Goal: Transaction & Acquisition: Purchase product/service

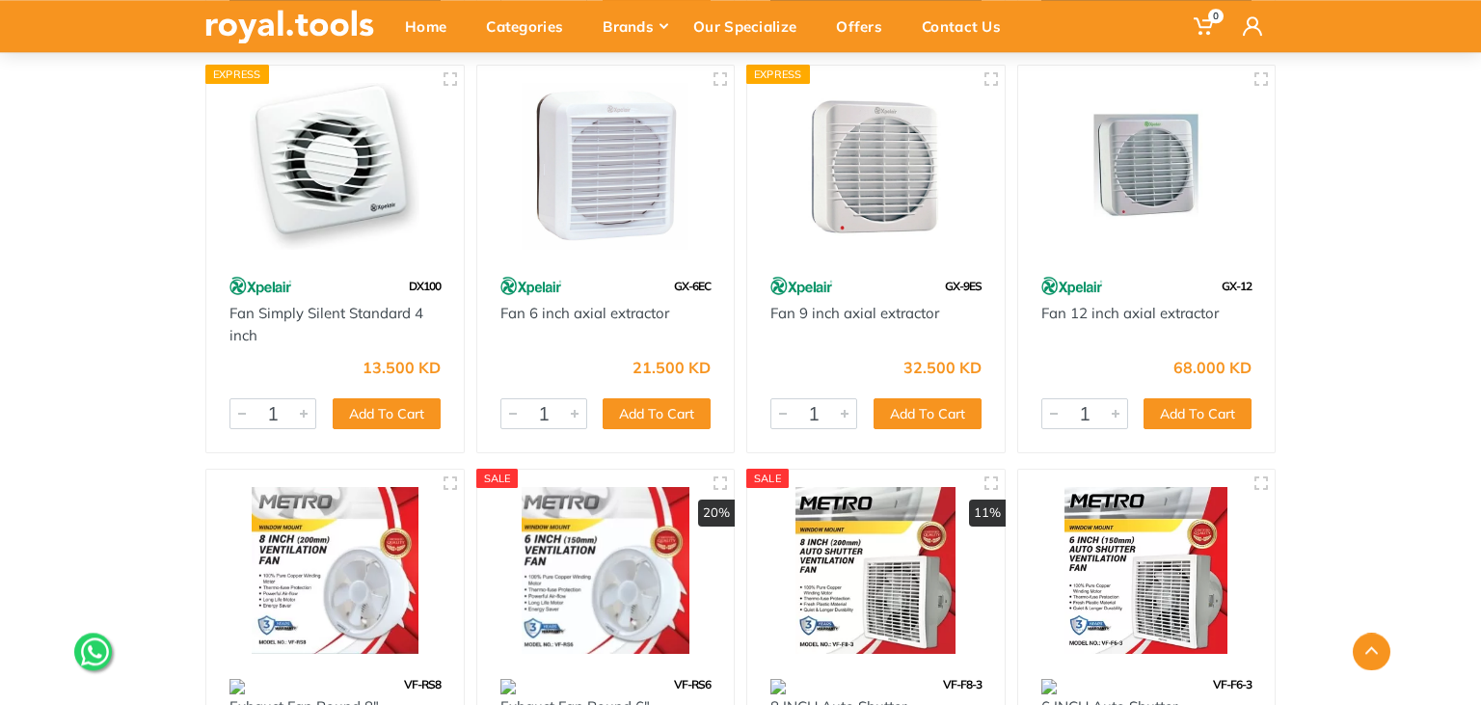
scroll to position [2241, 0]
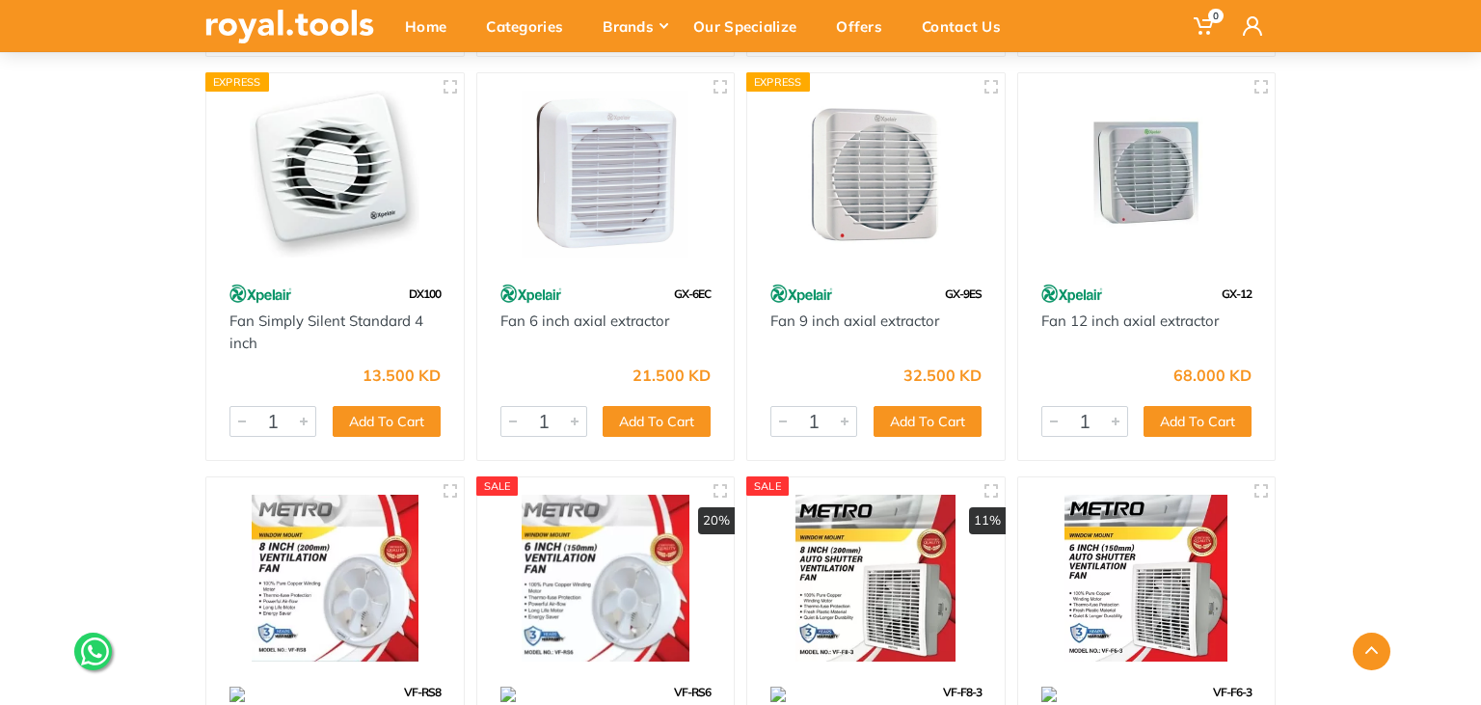
click at [1156, 201] on img at bounding box center [1147, 174] width 223 height 167
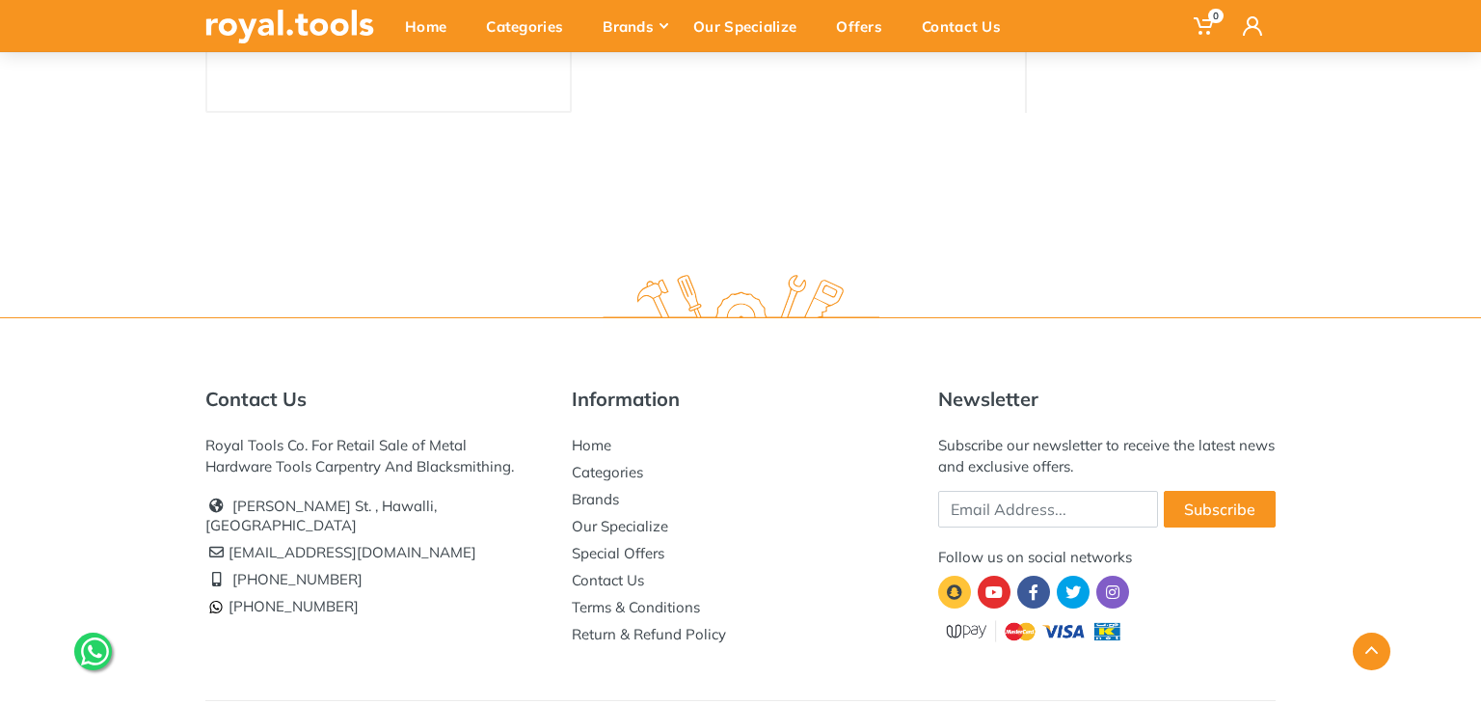
scroll to position [89, 0]
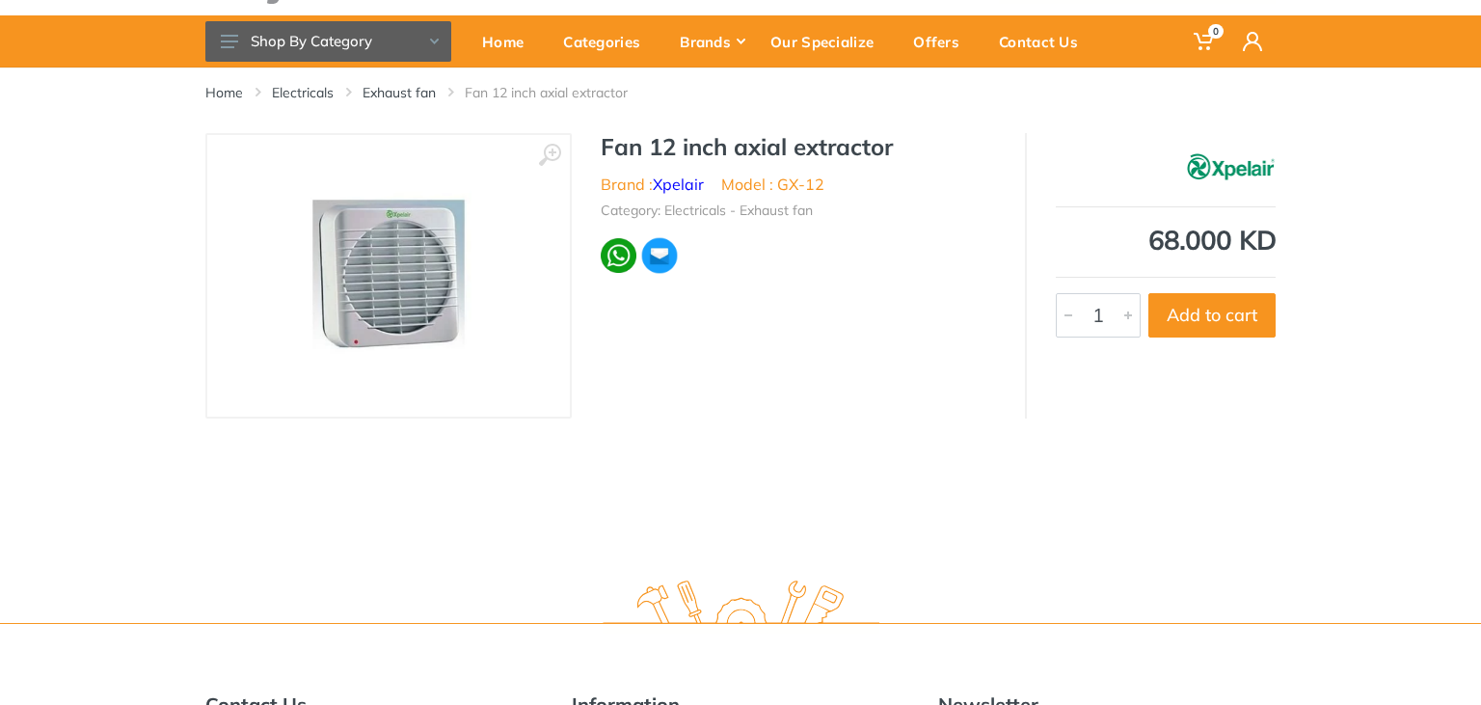
click at [635, 154] on h1 "Fan 12 inch axial extractor" at bounding box center [798, 147] width 395 height 28
drag, startPoint x: 604, startPoint y: 147, endPoint x: 901, endPoint y: 152, distance: 297.1
click at [901, 152] on h1 "Fan 12 inch axial extractor" at bounding box center [798, 147] width 395 height 28
copy h1 "Fan 12 inch axial extractor"
click at [606, 196] on ul "Category: Electricals - Exhaust fan" at bounding box center [798, 208] width 395 height 25
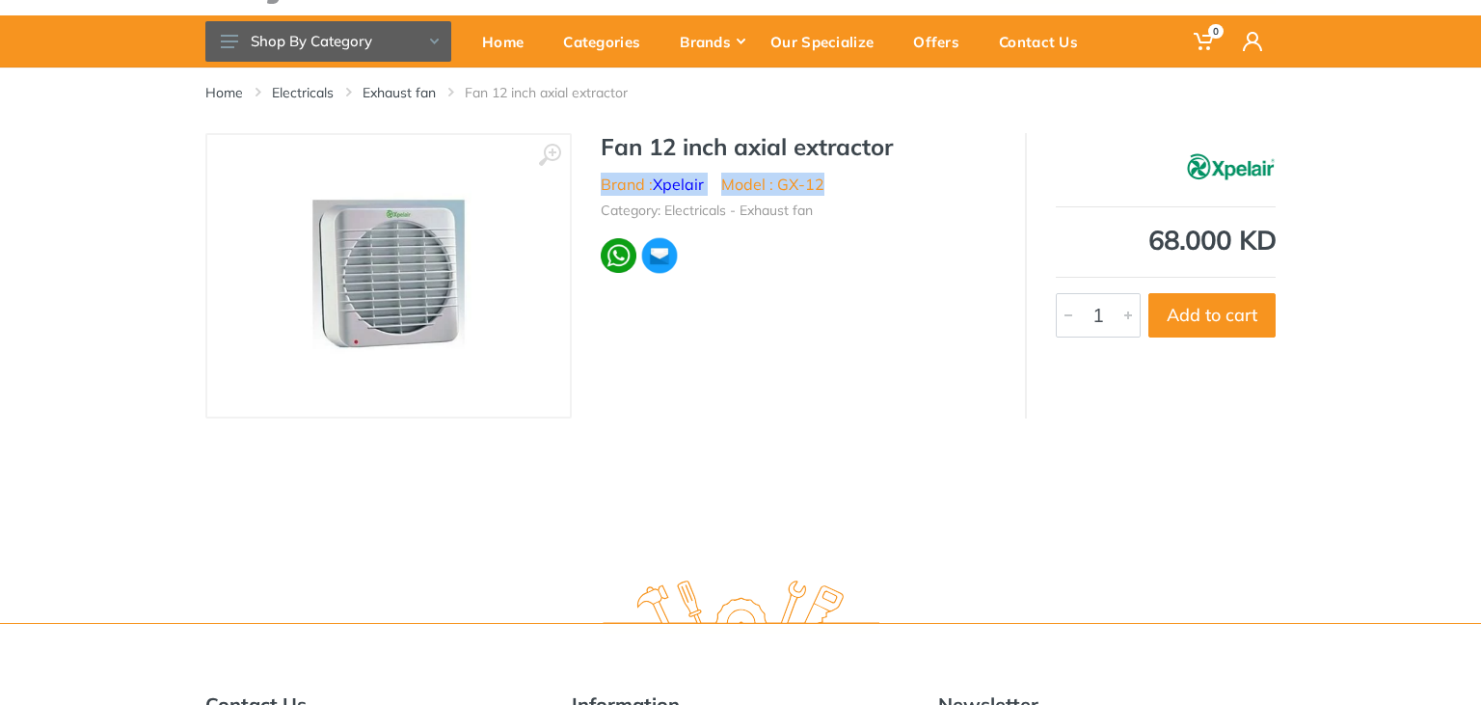
drag, startPoint x: 603, startPoint y: 185, endPoint x: 825, endPoint y: 184, distance: 221.8
click at [825, 184] on ul "Brand : Xpelair Model : GX-12" at bounding box center [798, 184] width 395 height 23
copy ul "Brand : Xpelair Model : GX-12"
